Goal: Navigation & Orientation: Find specific page/section

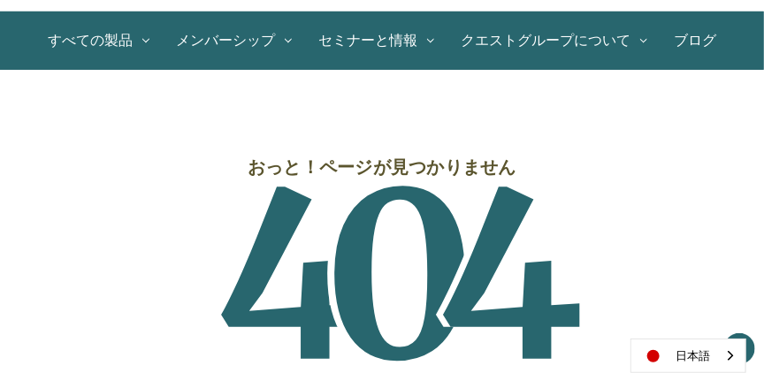
scroll to position [181, 0]
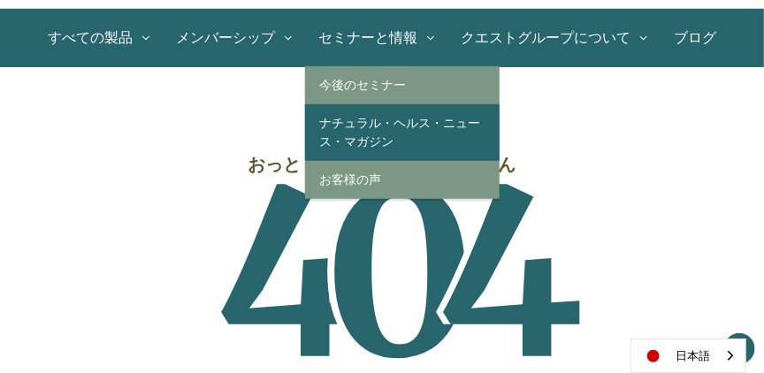
click at [356, 125] on link "ナチュラル・ヘルス・ニュース・マガジン" at bounding box center [402, 132] width 194 height 57
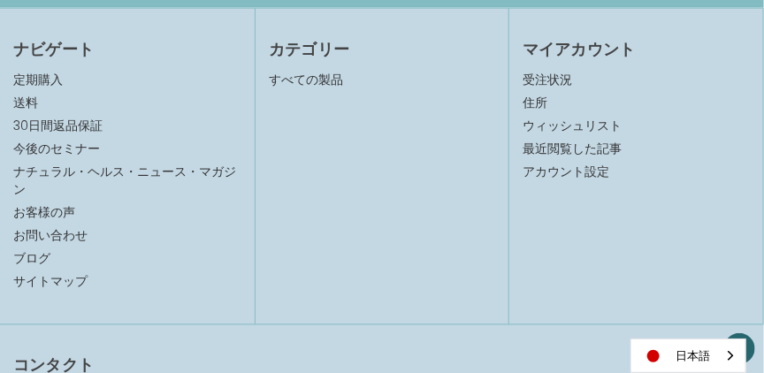
scroll to position [651, 0]
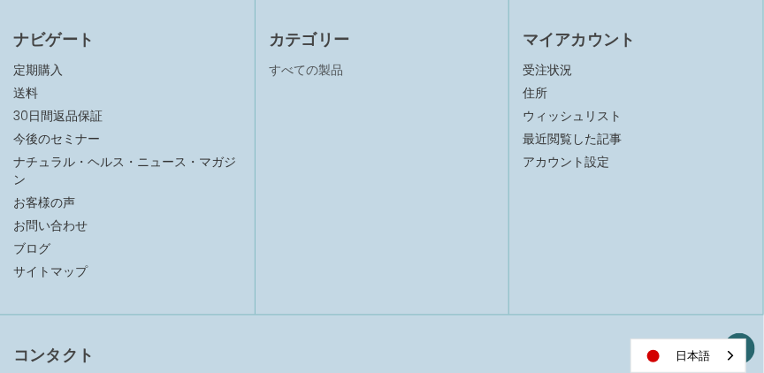
click at [318, 65] on link "すべての製品" at bounding box center [306, 70] width 74 height 18
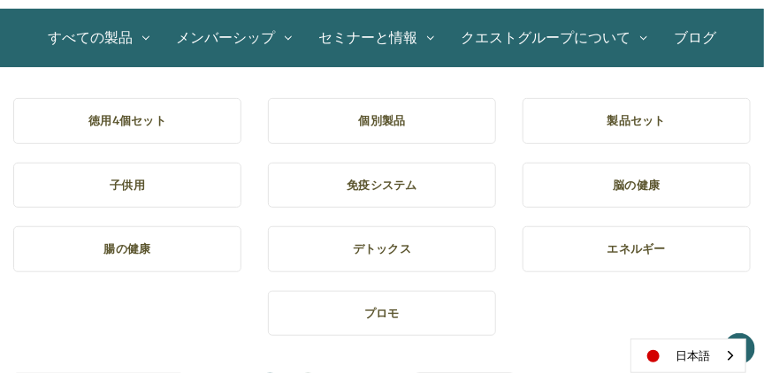
scroll to position [181, 0]
click at [385, 184] on h5 "免疫システム" at bounding box center [382, 186] width 200 height 18
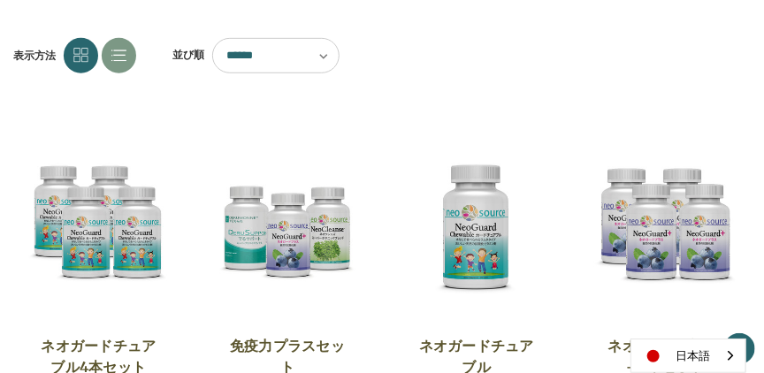
scroll to position [256, 0]
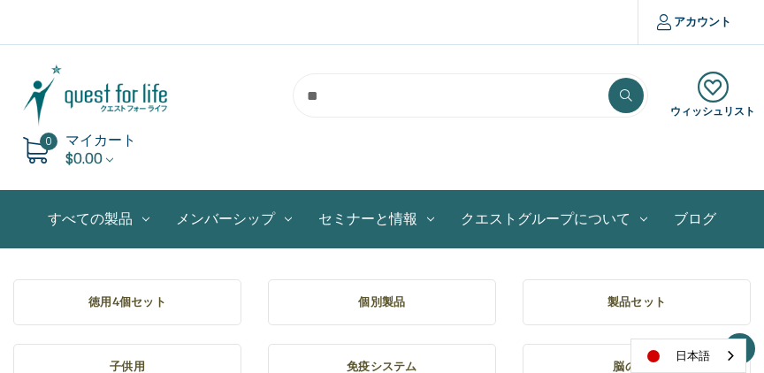
scroll to position [181, 0]
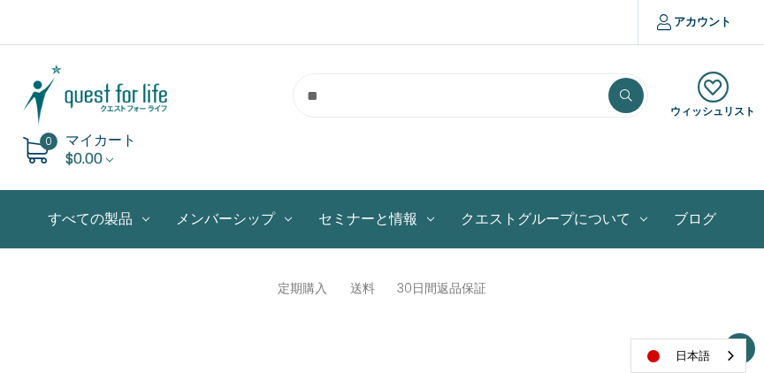
scroll to position [651, 0]
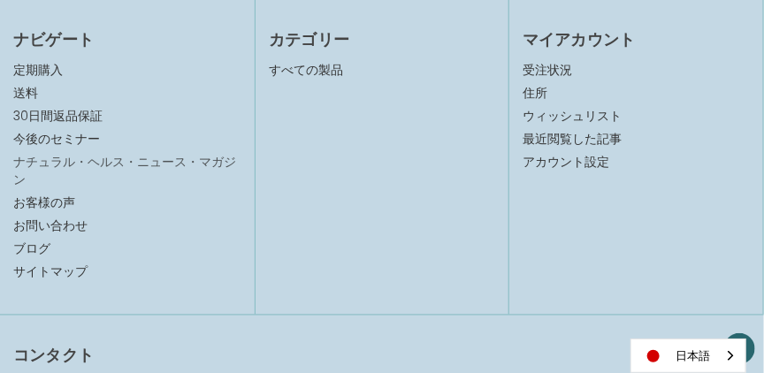
click at [93, 162] on link "ナチュラル・ヘルス・ニュース・マガジン" at bounding box center [124, 171] width 223 height 36
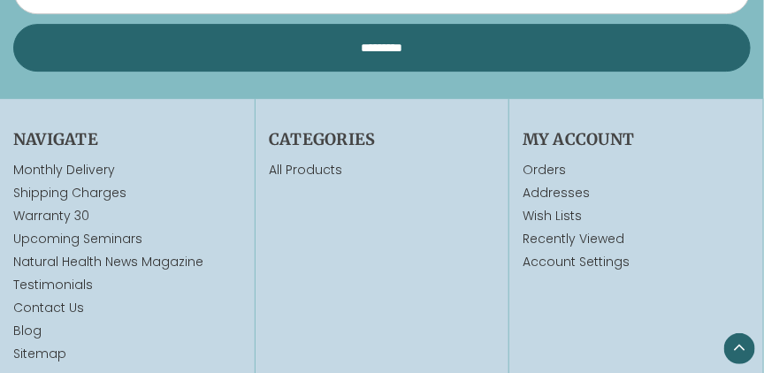
scroll to position [3107, 0]
